Goal: Task Accomplishment & Management: Complete application form

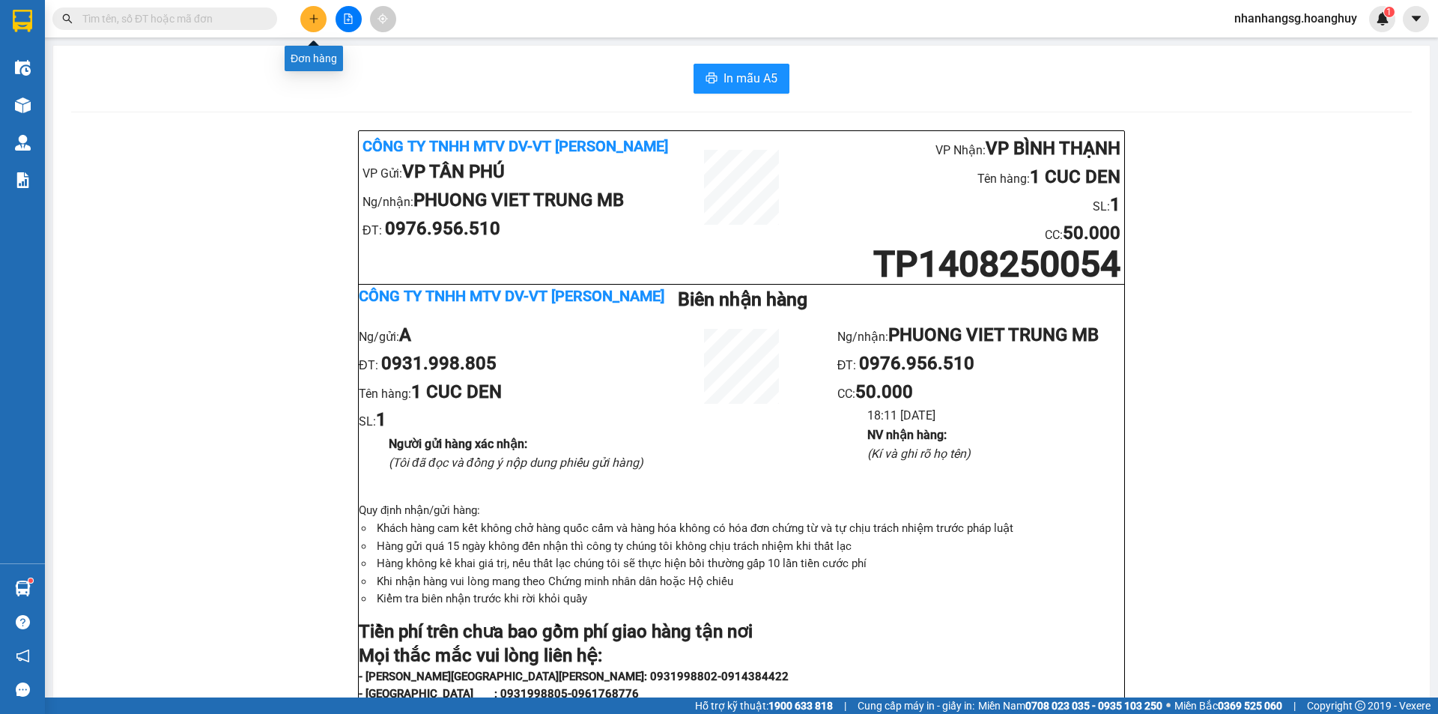
click at [301, 12] on div at bounding box center [348, 19] width 112 height 26
click at [309, 21] on icon "plus" at bounding box center [314, 18] width 10 height 10
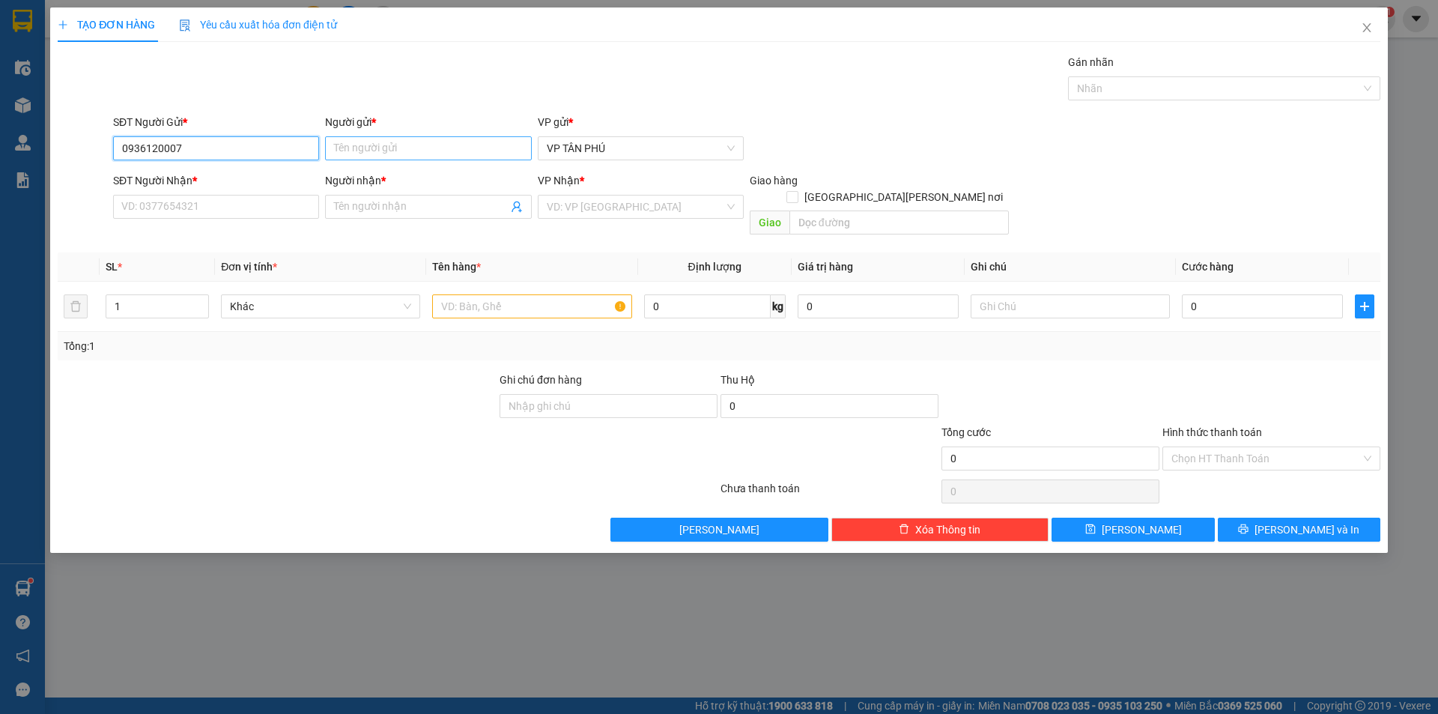
type input "0936120007"
click at [378, 145] on input "Người gửi *" at bounding box center [428, 148] width 206 height 24
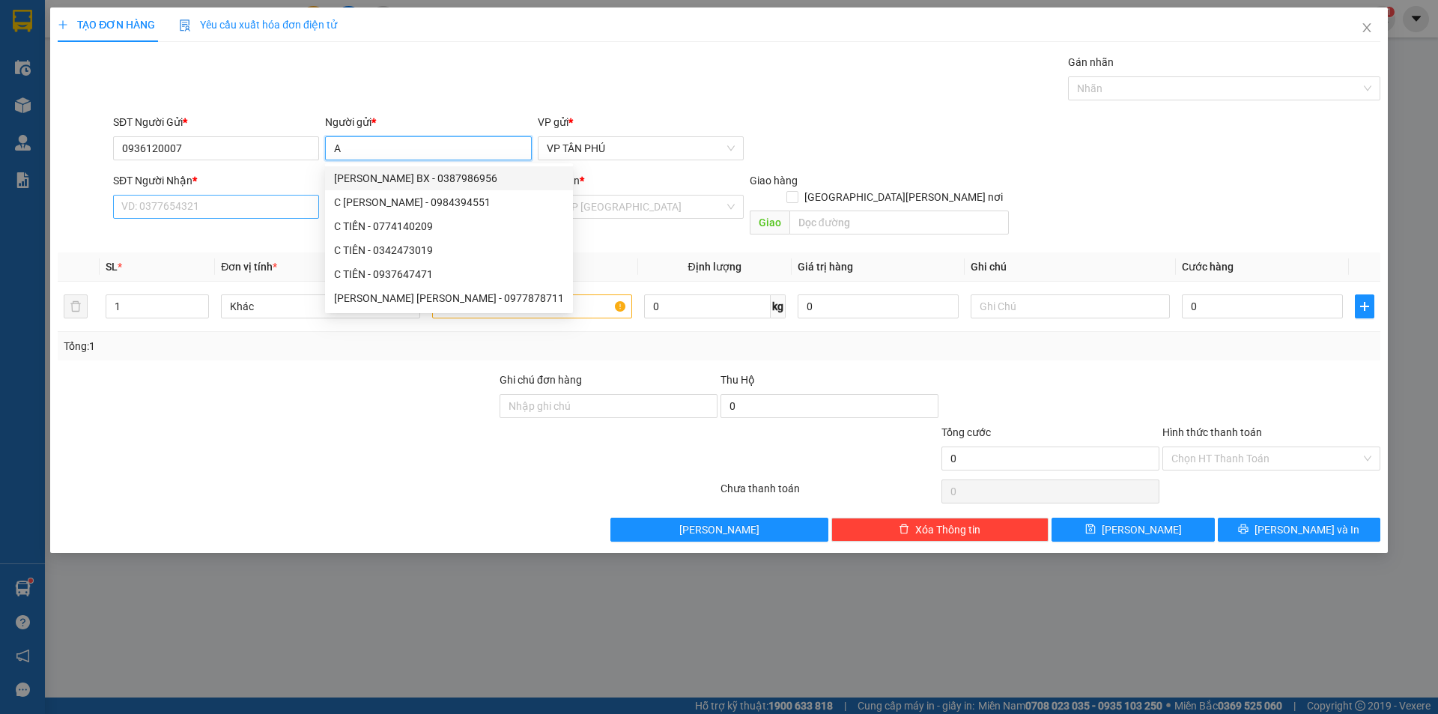
type input "A"
click at [238, 204] on input "SĐT Người Nhận *" at bounding box center [216, 207] width 206 height 24
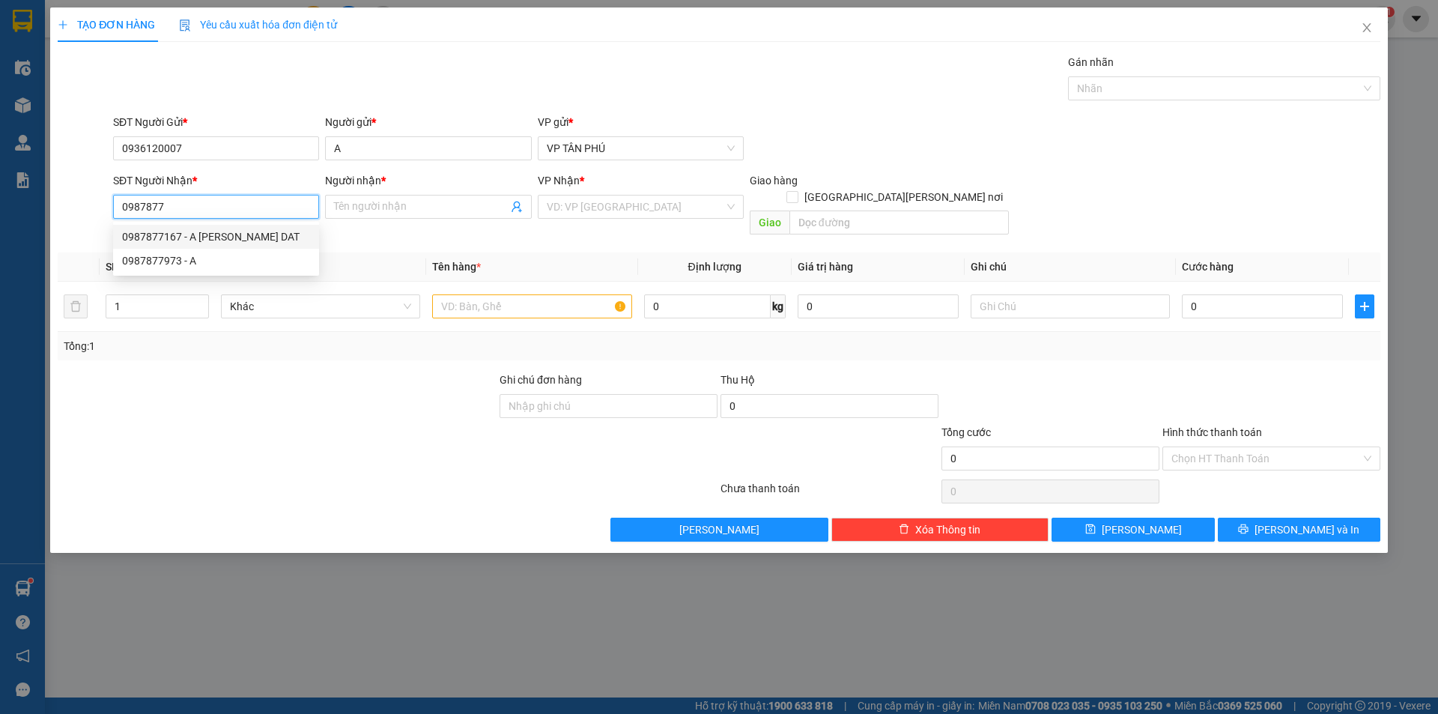
click at [236, 231] on div "0987877167 - A [PERSON_NAME] DAT" at bounding box center [216, 236] width 188 height 16
type input "0987877167"
type input "A [PERSON_NAME] DAT"
type input "0987877167"
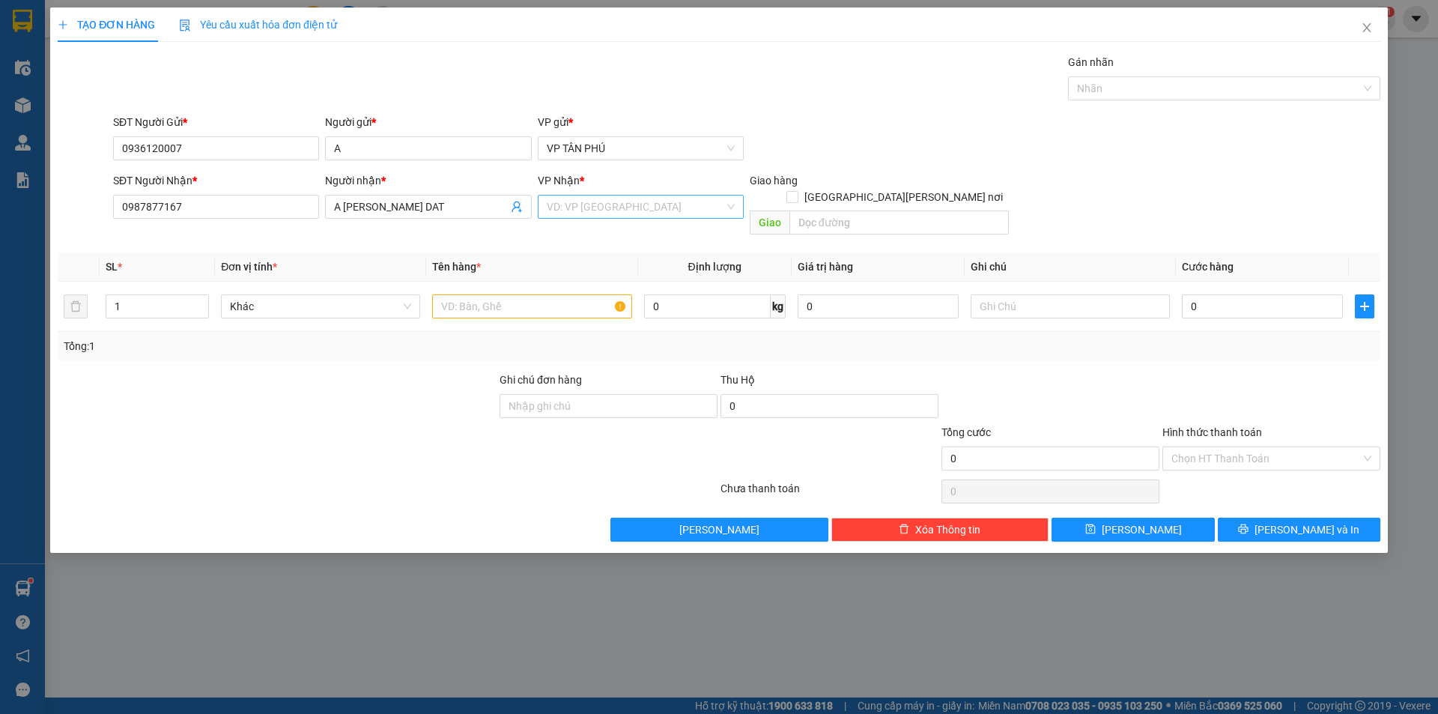
click at [592, 210] on input "search" at bounding box center [636, 207] width 178 height 22
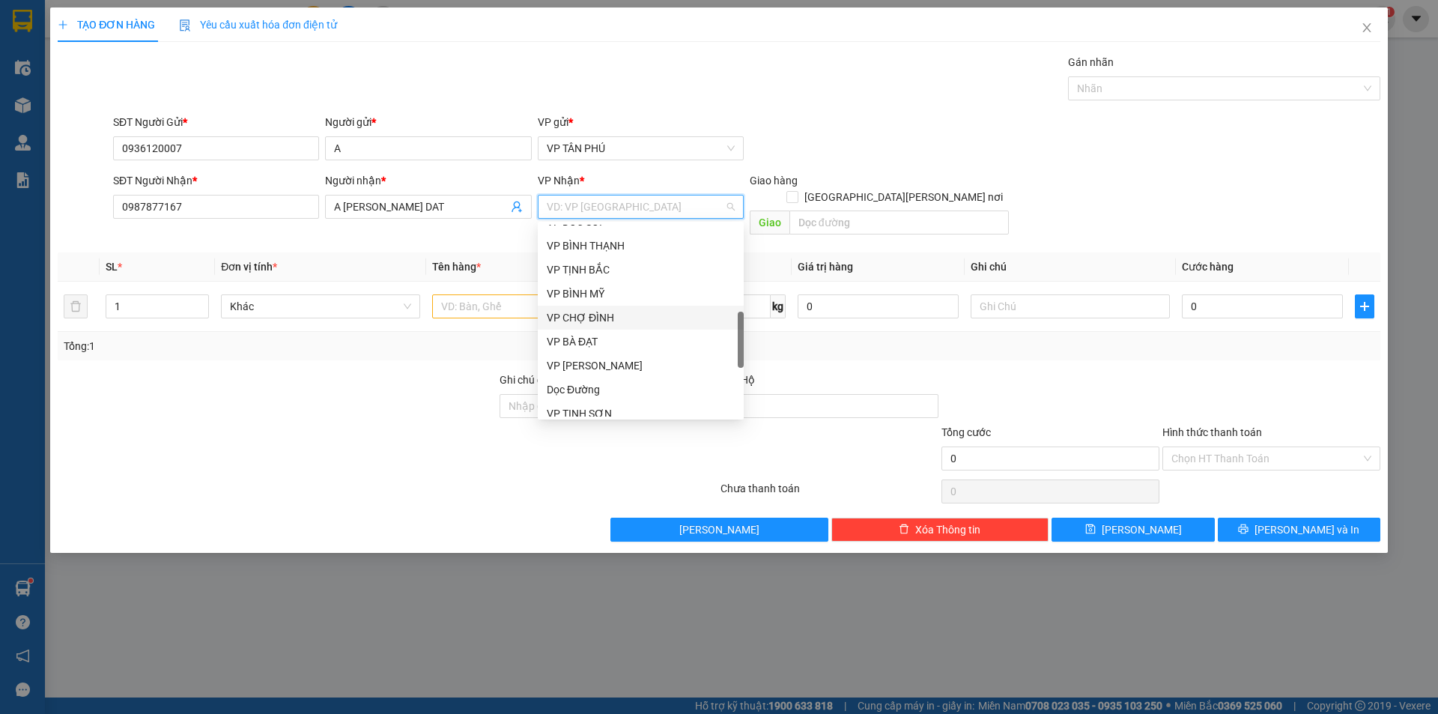
scroll to position [324, 0]
click at [577, 405] on div "VP BÀ ĐẠT" at bounding box center [641, 417] width 206 height 24
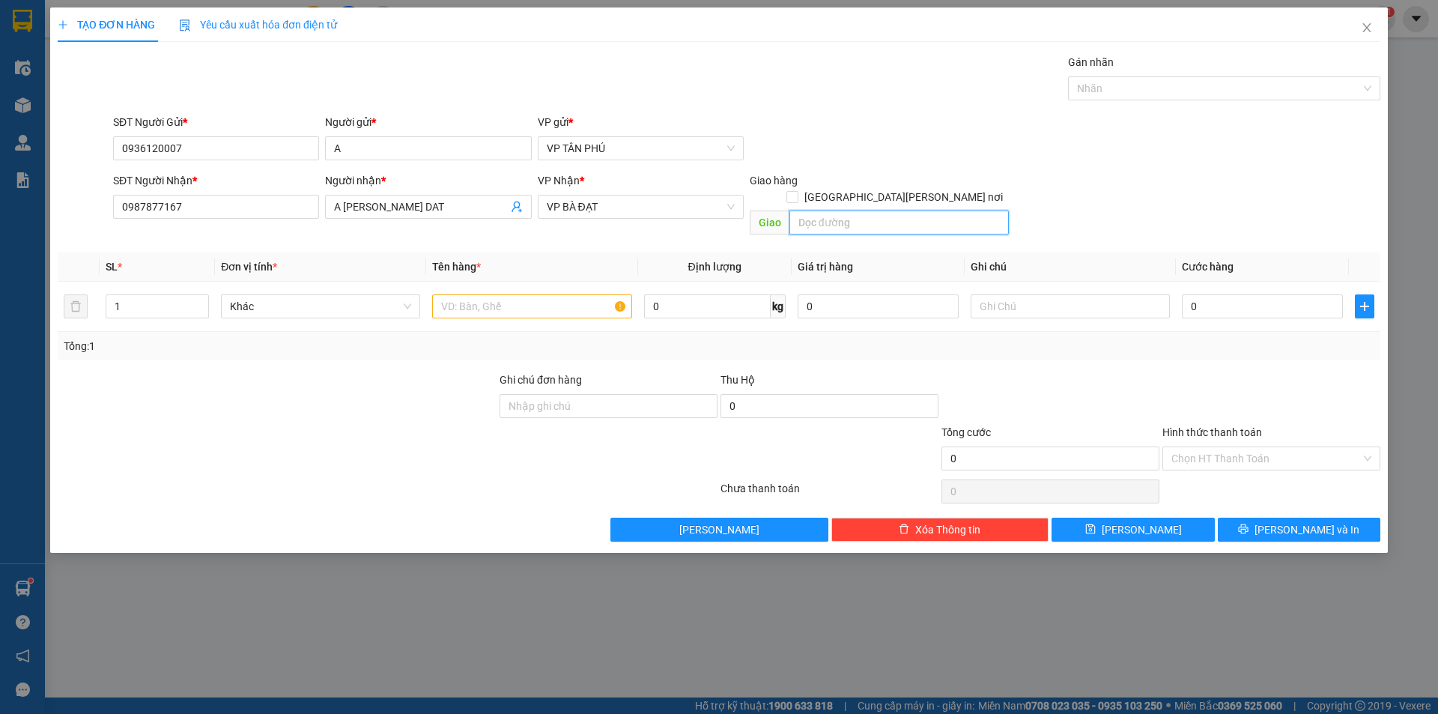
click at [826, 211] on input "text" at bounding box center [900, 223] width 220 height 24
type input "1"
type input "BA DAT"
click at [506, 294] on input "text" at bounding box center [531, 306] width 199 height 24
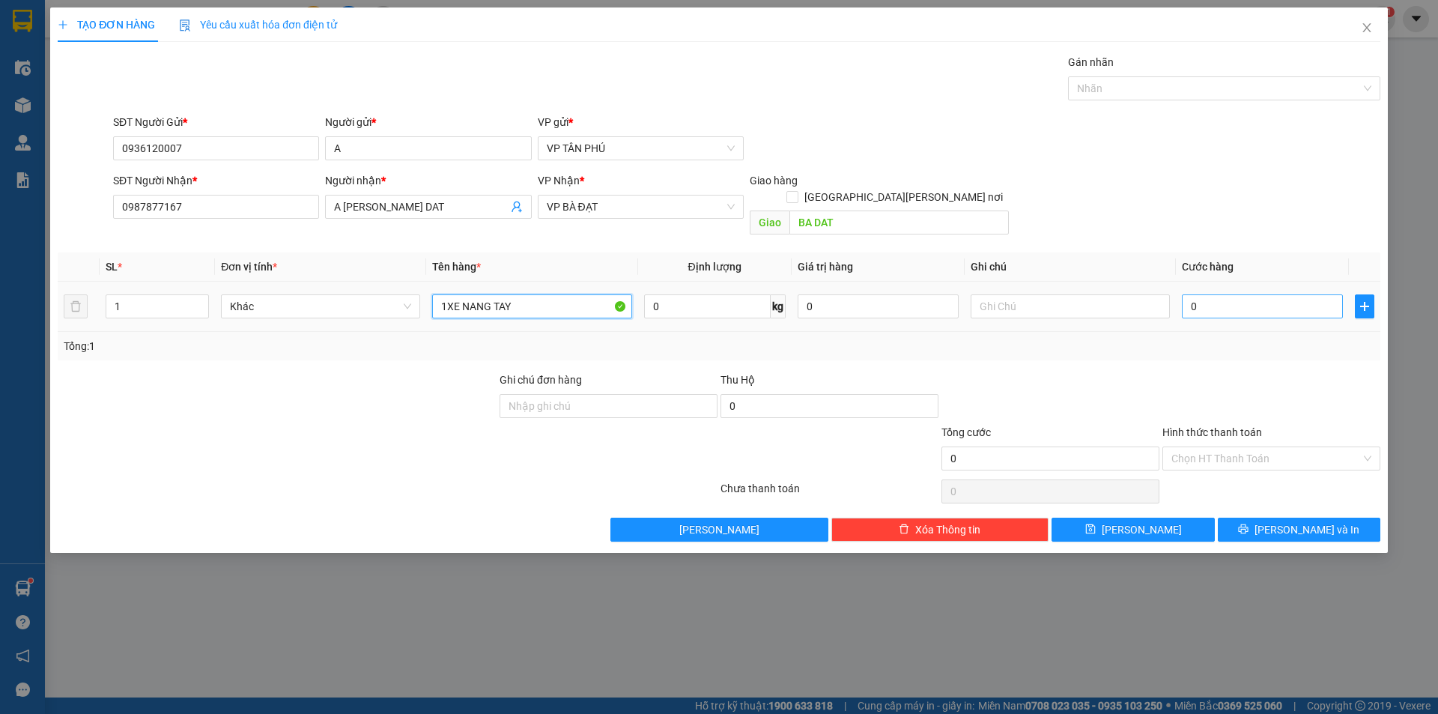
type input "1XE NANG TAY"
click at [1213, 299] on input "0" at bounding box center [1262, 306] width 161 height 24
type input "4"
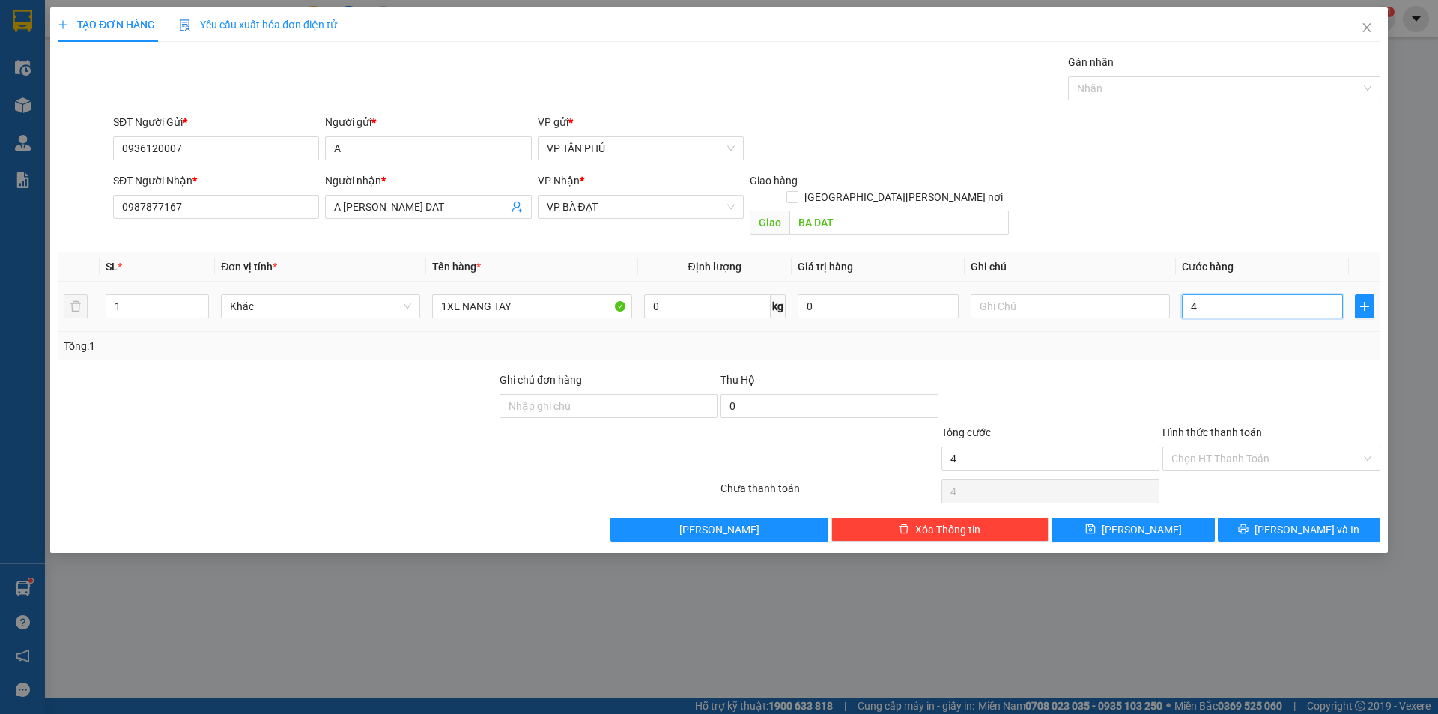
type input "40"
type input "400"
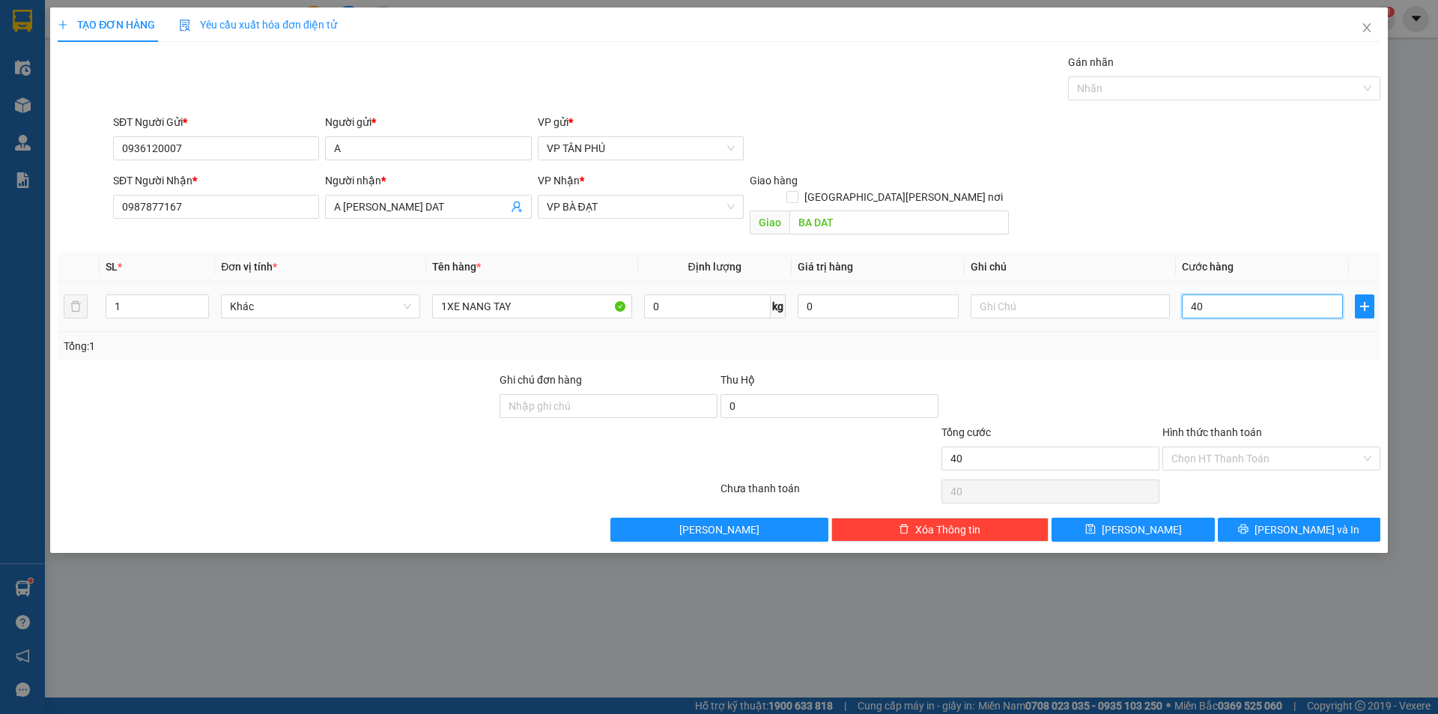
type input "400"
type input "400.000"
click at [1299, 521] on span "[PERSON_NAME] và In" at bounding box center [1307, 529] width 105 height 16
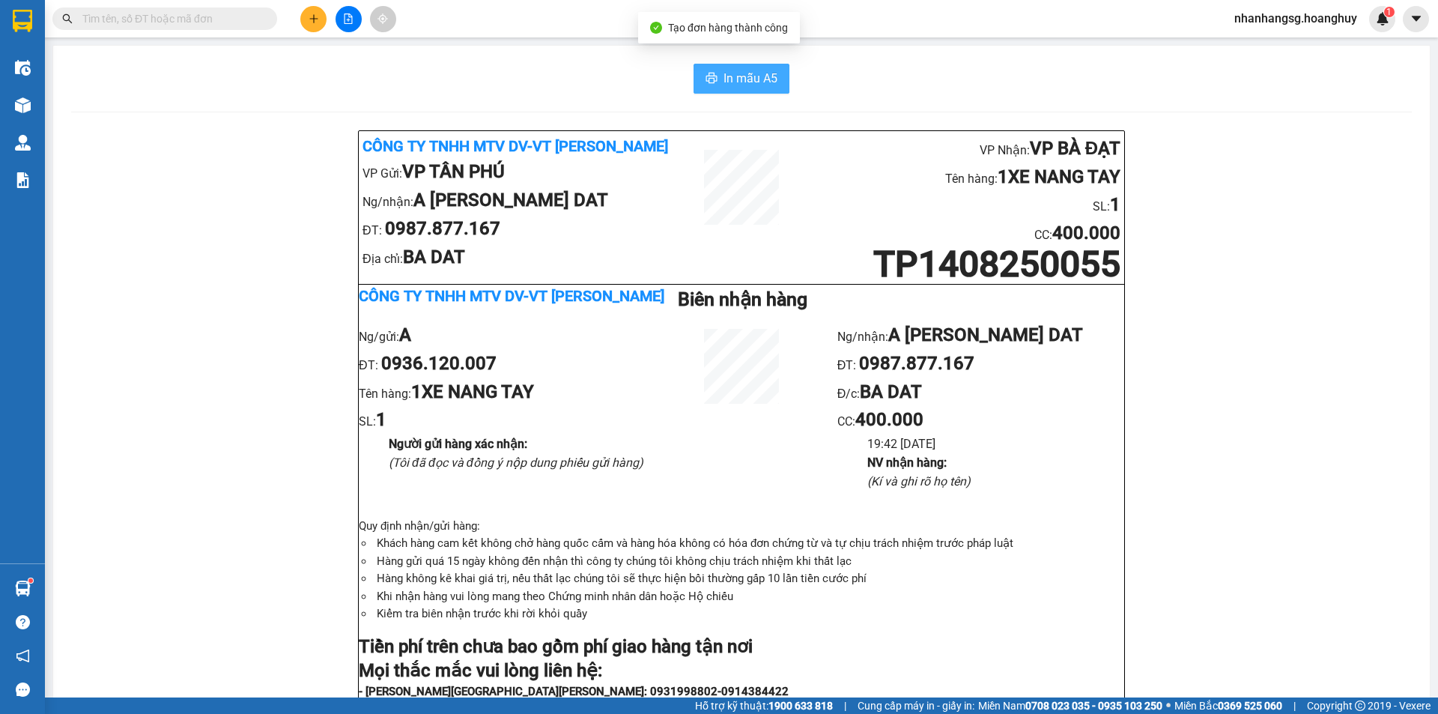
click at [745, 81] on span "In mẫu A5" at bounding box center [751, 78] width 54 height 19
